Goal: Communication & Community: Connect with others

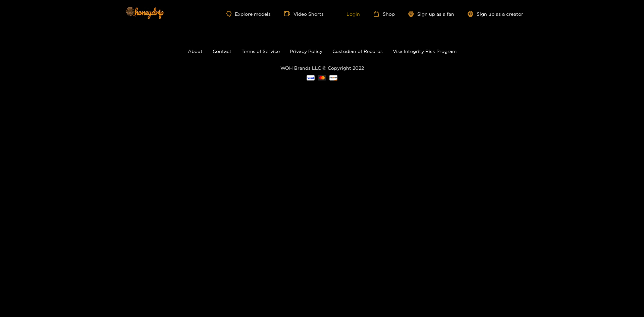
click at [358, 14] on link "Login" at bounding box center [348, 14] width 23 height 6
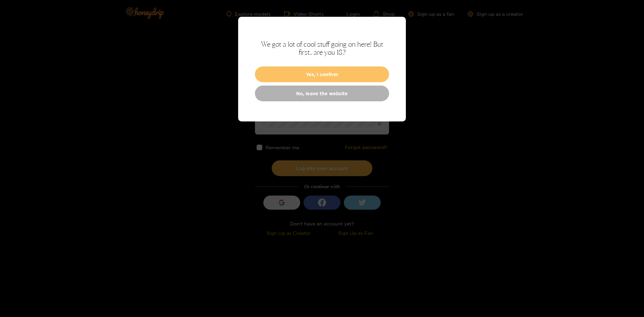
click at [309, 80] on button "Yes, I confirm" at bounding box center [322, 74] width 134 height 16
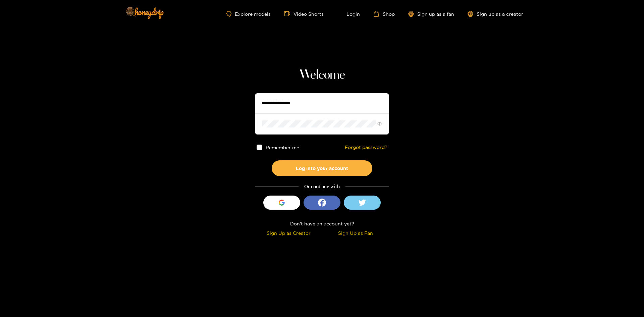
click at [309, 104] on input "text" at bounding box center [322, 103] width 134 height 20
drag, startPoint x: 301, startPoint y: 107, endPoint x: 309, endPoint y: 108, distance: 7.4
click at [307, 108] on input "text" at bounding box center [322, 103] width 134 height 20
type input "**********"
click at [272, 160] on button "Log into your account" at bounding box center [322, 168] width 101 height 16
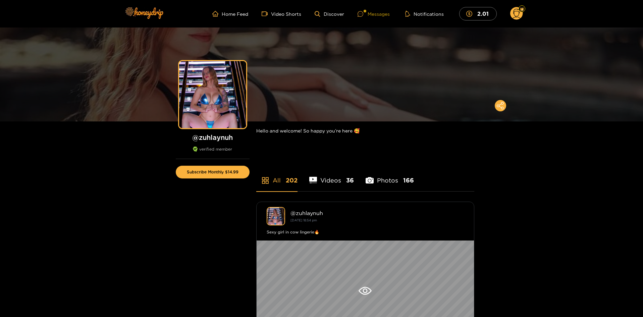
click at [371, 16] on div "Messages" at bounding box center [374, 14] width 32 height 8
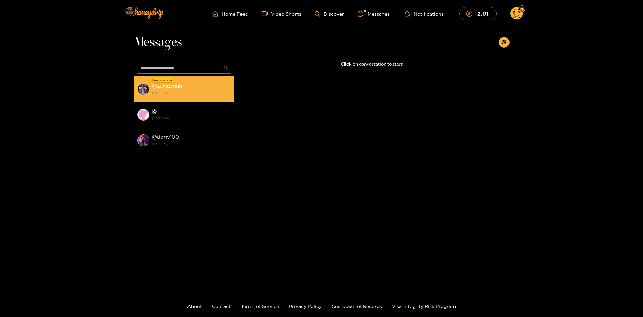
click at [199, 82] on div "@ zuhlaynuh [DATE] 11:40" at bounding box center [191, 89] width 79 height 15
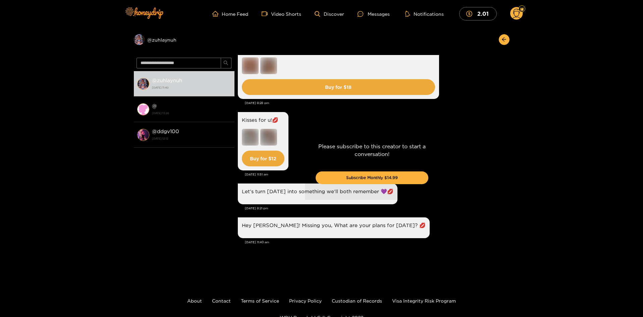
click at [263, 155] on div "Please subscribe to this creator to start a conversation! Subscribe Monthly $14…" at bounding box center [371, 166] width 275 height 222
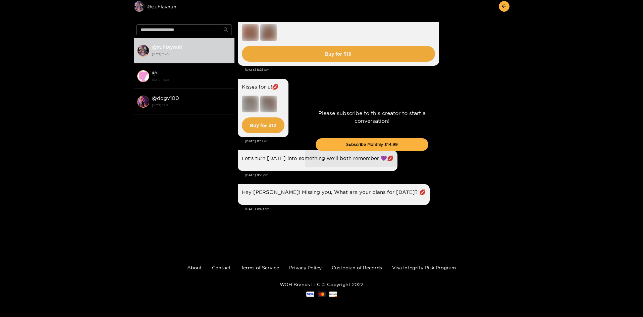
drag, startPoint x: 510, startPoint y: 212, endPoint x: 510, endPoint y: 208, distance: 4.4
click at [510, 208] on div "Preview @ zuhlaynuh @ zuhlaynuh [DATE] 11:40 @ [DATE] 13:26 @ ddgv100 [DATE] 12…" at bounding box center [321, 119] width 643 height 250
click at [509, 206] on div "Preview @ zuhlaynuh @ zuhlaynuh [DATE] 11:40 @ [DATE] 13:26 @ ddgv100 [DATE] 12…" at bounding box center [321, 119] width 643 height 250
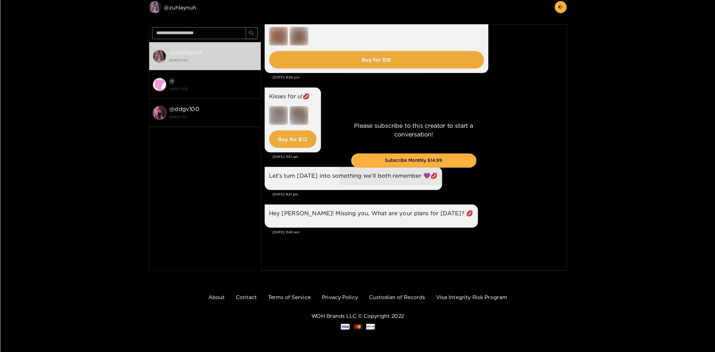
scroll to position [0, 0]
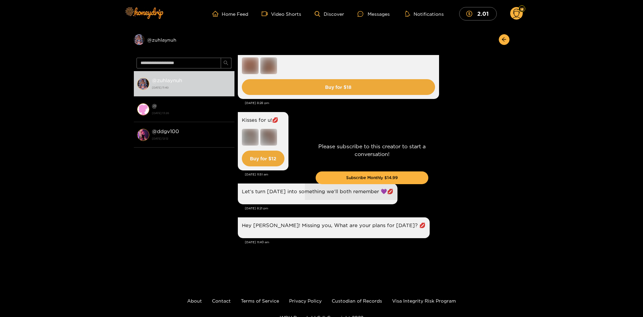
click at [462, 166] on div "Please subscribe to this creator to start a conversation! Subscribe Monthly $14…" at bounding box center [371, 166] width 275 height 222
click at [380, 69] on div "Please subscribe to this creator to start a conversation! Subscribe Monthly $14…" at bounding box center [371, 166] width 275 height 222
click at [390, 91] on div "Please subscribe to this creator to start a conversation! Subscribe Monthly $14…" at bounding box center [371, 166] width 275 height 222
drag, startPoint x: 358, startPoint y: 149, endPoint x: 389, endPoint y: 160, distance: 33.4
click at [389, 160] on div "Please subscribe to this creator to start a conversation! Subscribe Monthly $14…" at bounding box center [372, 166] width 134 height 68
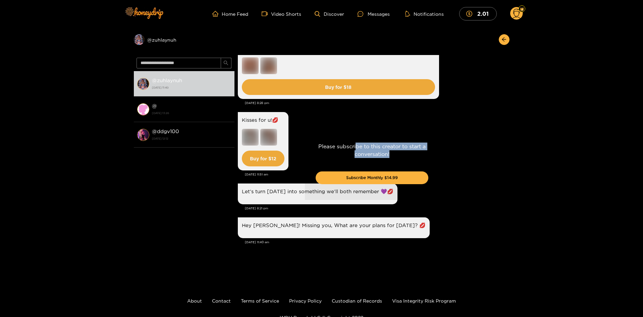
click at [399, 160] on div "Please subscribe to this creator to start a conversation! Subscribe Monthly $14…" at bounding box center [372, 166] width 134 height 68
click at [400, 160] on div "Please subscribe to this creator to start a conversation! Subscribe Monthly $14…" at bounding box center [372, 166] width 134 height 68
click at [469, 153] on div "Please subscribe to this creator to start a conversation! Subscribe Monthly $14…" at bounding box center [371, 166] width 275 height 222
drag, startPoint x: 302, startPoint y: 189, endPoint x: 319, endPoint y: 196, distance: 18.6
click at [319, 196] on div "Please subscribe to this creator to start a conversation! Subscribe Monthly $14…" at bounding box center [371, 166] width 275 height 222
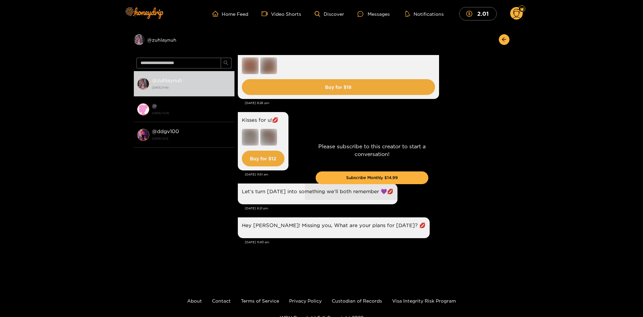
click at [321, 220] on div "Please subscribe to this creator to start a conversation! Subscribe Monthly $14…" at bounding box center [371, 166] width 275 height 222
drag, startPoint x: 348, startPoint y: 246, endPoint x: 440, endPoint y: 229, distance: 93.0
click at [354, 239] on div "Please subscribe to this creator to start a conversation! Subscribe Monthly $14…" at bounding box center [371, 166] width 275 height 222
click at [450, 221] on div "Please subscribe to this creator to start a conversation! Subscribe Monthly $14…" at bounding box center [371, 166] width 275 height 222
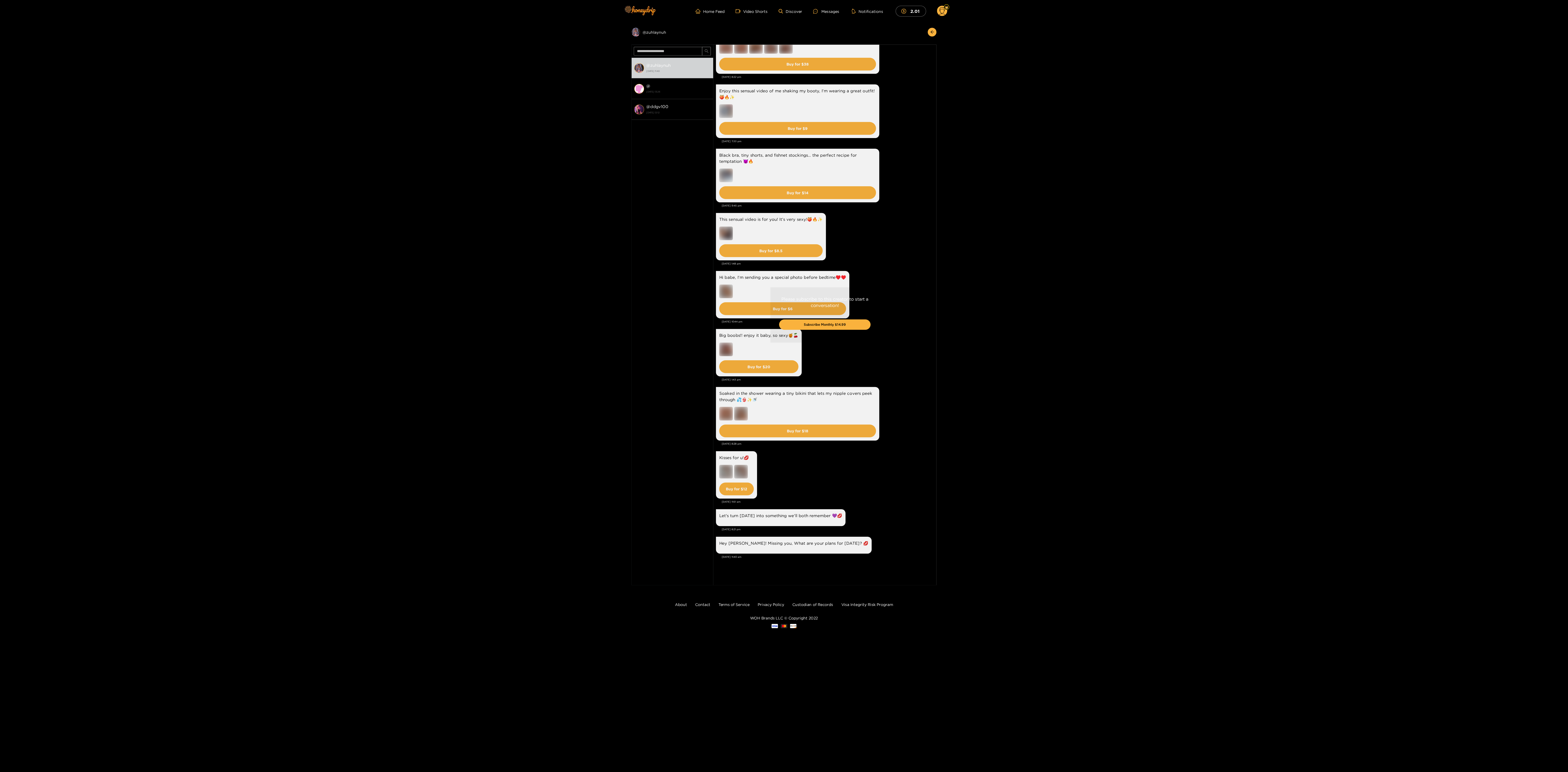
scroll to position [475, 0]
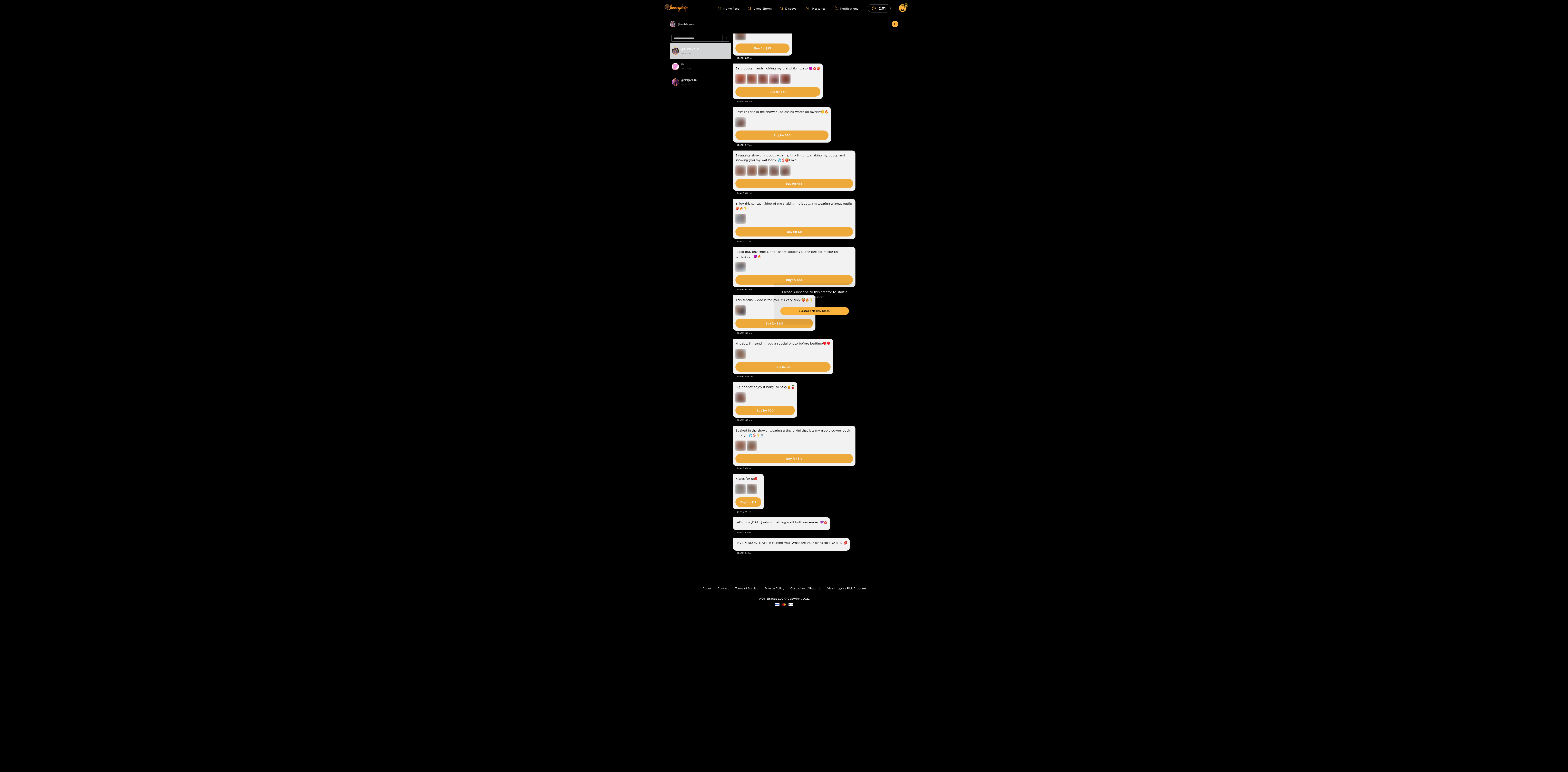
drag, startPoint x: 743, startPoint y: 162, endPoint x: 776, endPoint y: 163, distance: 33.0
click at [392, 163] on div "Please subscribe to this creator to start a conversation! Subscribe Monthly $14…" at bounding box center [814, 304] width 167 height 541
drag, startPoint x: 758, startPoint y: 150, endPoint x: 767, endPoint y: 155, distance: 10.3
click at [392, 153] on div "Please subscribe to this creator to start a conversation! Subscribe Monthly $14…" at bounding box center [814, 304] width 167 height 541
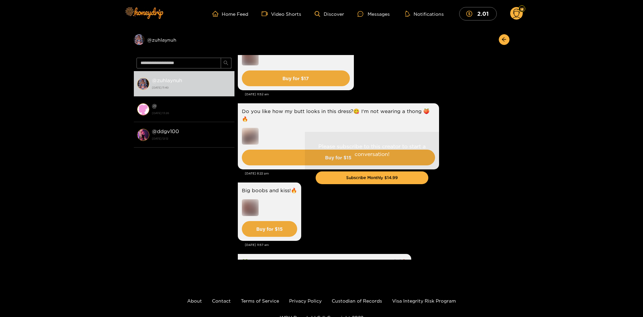
scroll to position [838, 0]
